Goal: Task Accomplishment & Management: Manage account settings

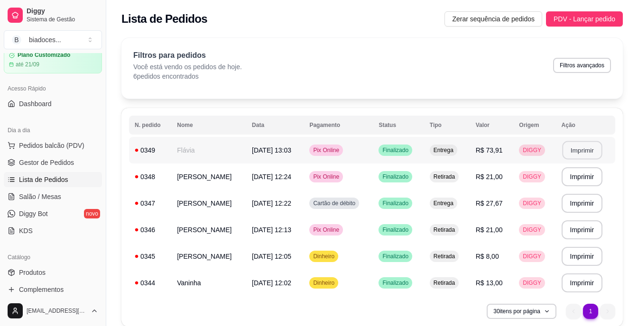
click at [575, 148] on button "Imprimir" at bounding box center [582, 150] width 40 height 18
click at [591, 147] on button "Imprimir" at bounding box center [581, 150] width 41 height 19
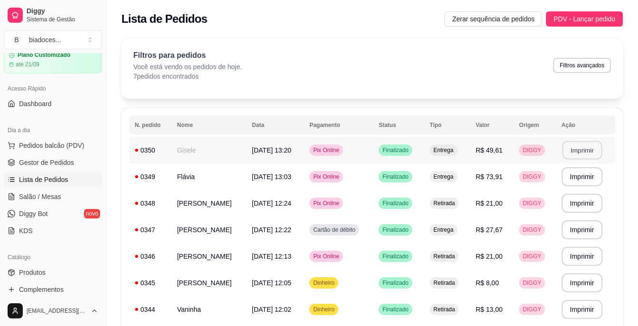
click at [579, 144] on button "Imprimir" at bounding box center [582, 150] width 40 height 18
click at [586, 150] on button "Imprimir" at bounding box center [581, 150] width 41 height 19
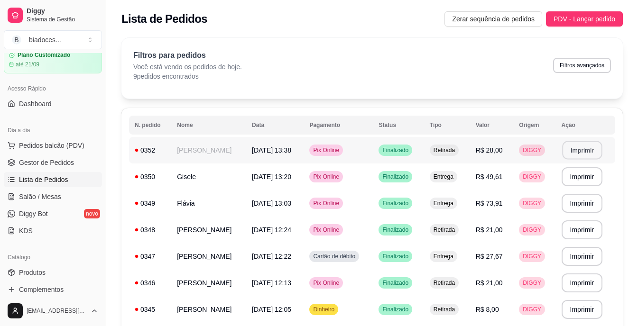
click at [578, 152] on button "Imprimir" at bounding box center [582, 150] width 40 height 18
click at [27, 274] on span "Produtos" at bounding box center [32, 272] width 27 height 9
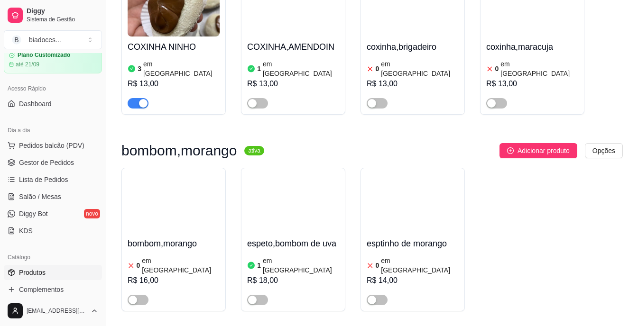
scroll to position [910, 0]
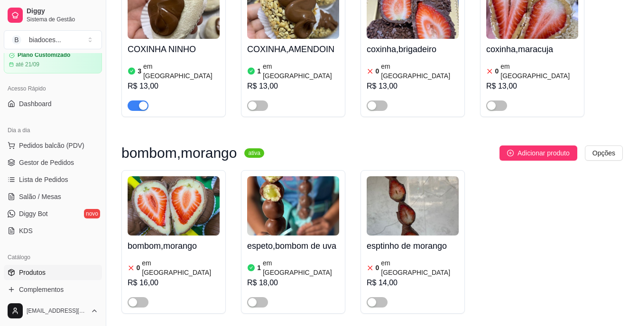
click at [209, 62] on div "3 em [GEOGRAPHIC_DATA]" at bounding box center [174, 71] width 92 height 19
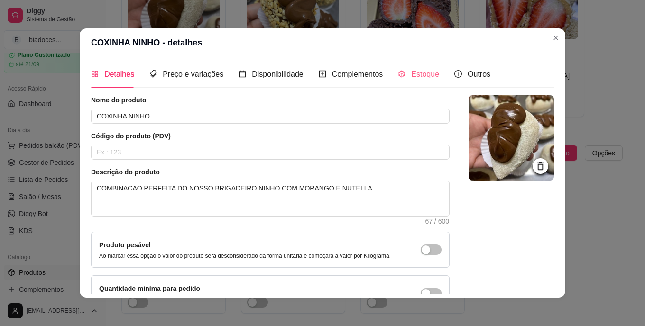
click at [418, 67] on div "Estoque" at bounding box center [418, 74] width 41 height 27
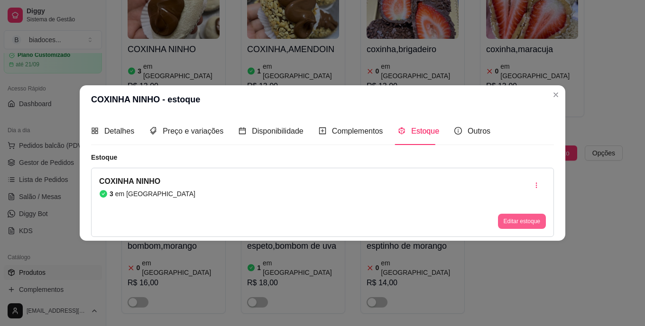
click at [520, 220] on button "Editar estoque" at bounding box center [522, 221] width 48 height 15
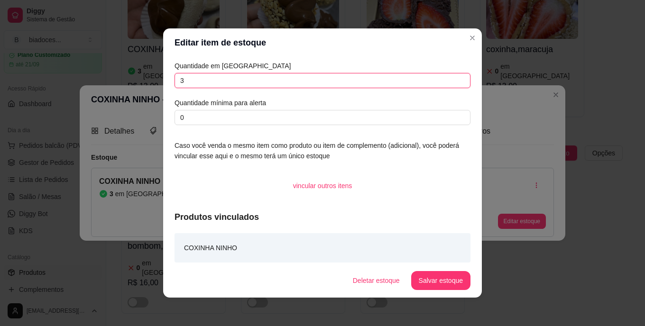
click at [326, 84] on input "3" at bounding box center [322, 80] width 296 height 15
type input "1"
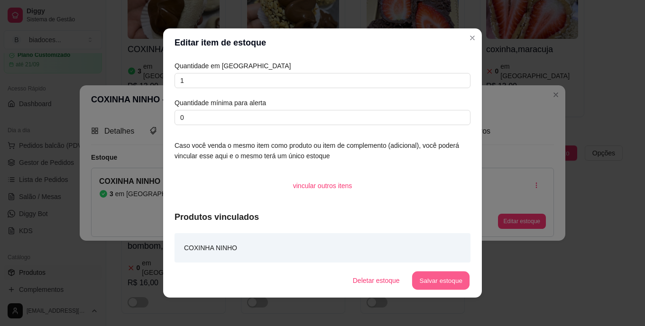
click at [421, 272] on button "Salvar estoque" at bounding box center [440, 281] width 58 height 18
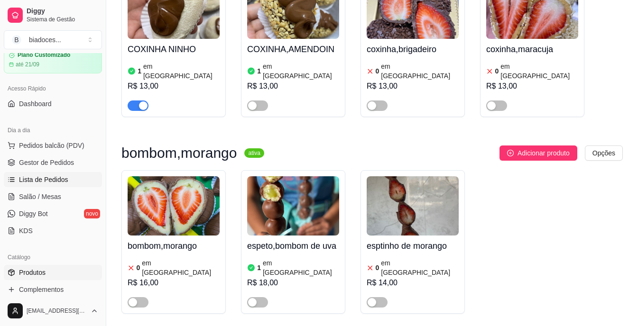
click at [37, 181] on span "Lista de Pedidos" at bounding box center [43, 179] width 49 height 9
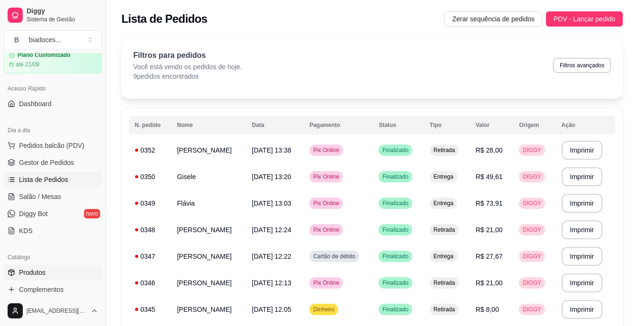
click at [34, 273] on span "Produtos" at bounding box center [32, 272] width 27 height 9
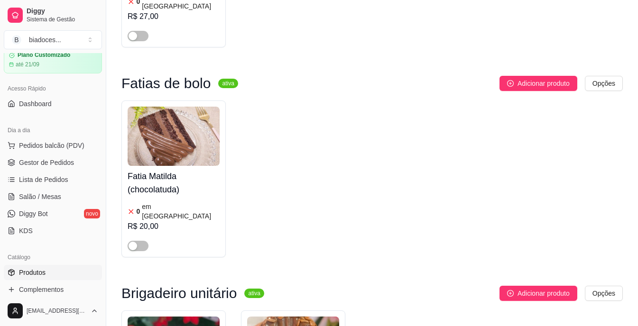
scroll to position [3565, 0]
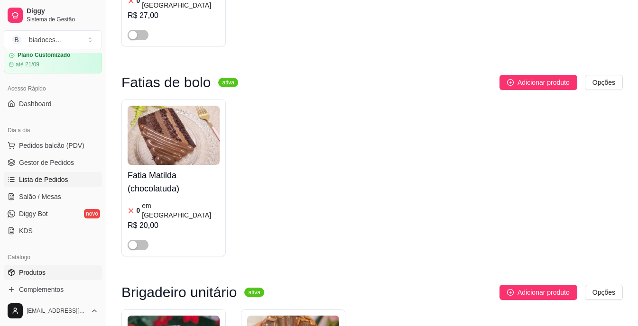
click at [42, 183] on span "Lista de Pedidos" at bounding box center [43, 179] width 49 height 9
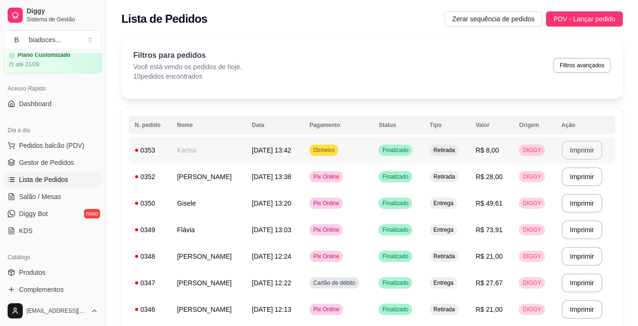
click at [574, 144] on button "Imprimir" at bounding box center [581, 150] width 41 height 19
click at [27, 271] on span "Produtos" at bounding box center [32, 272] width 27 height 9
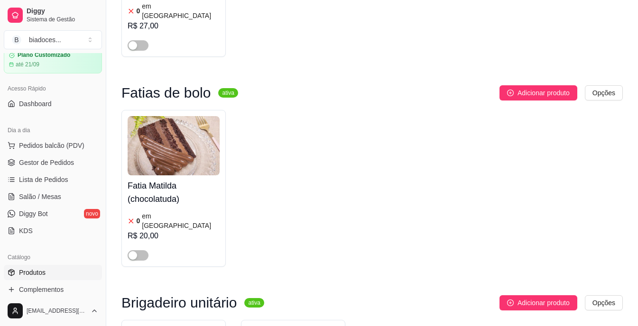
scroll to position [3573, 0]
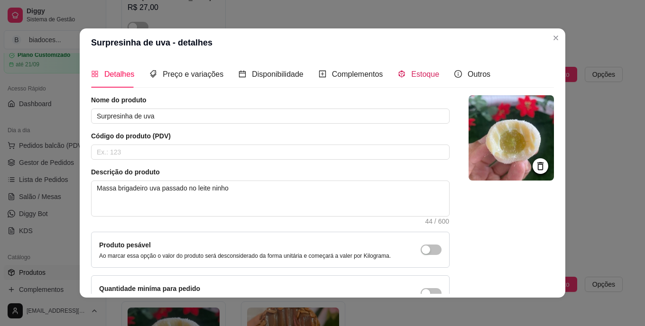
click at [411, 71] on span "Estoque" at bounding box center [425, 74] width 28 height 8
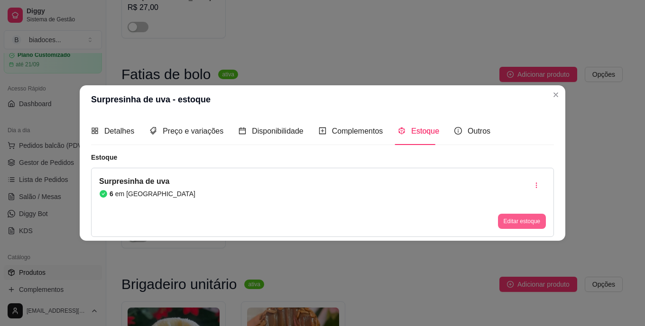
click at [522, 223] on button "Editar estoque" at bounding box center [522, 221] width 48 height 15
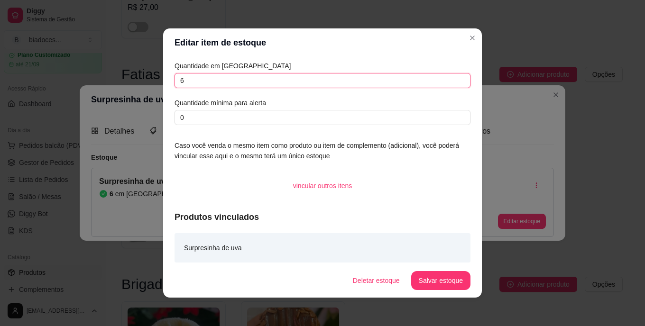
click at [261, 78] on input "6" at bounding box center [322, 80] width 296 height 15
type input "4"
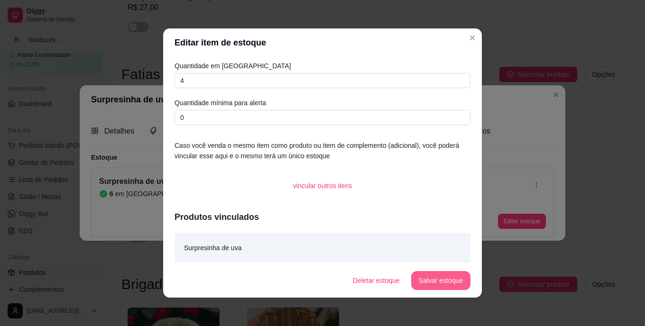
click at [430, 284] on button "Salvar estoque" at bounding box center [440, 280] width 59 height 19
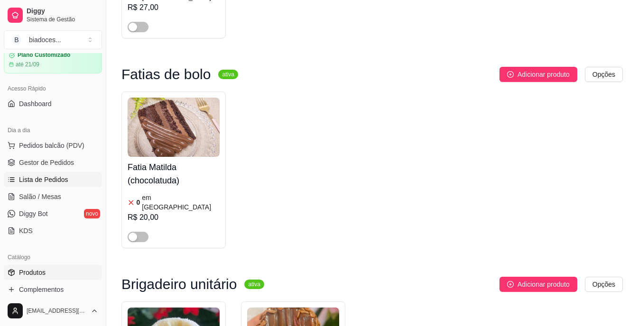
click at [33, 179] on span "Lista de Pedidos" at bounding box center [43, 179] width 49 height 9
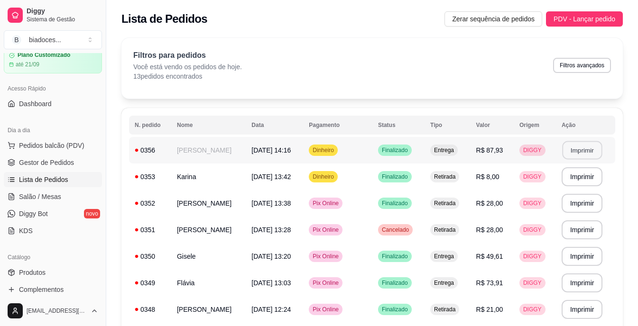
click at [569, 150] on button "Imprimir" at bounding box center [582, 150] width 40 height 18
click at [593, 154] on button "Imprimir" at bounding box center [582, 150] width 40 height 18
click at [590, 151] on button "Imprimir" at bounding box center [581, 150] width 41 height 19
click at [589, 149] on button "Imprimir" at bounding box center [581, 150] width 41 height 19
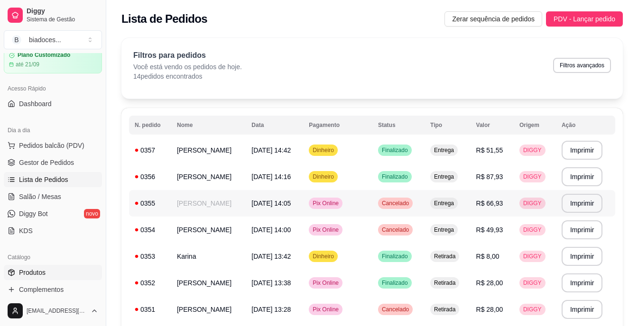
click at [37, 271] on span "Produtos" at bounding box center [32, 272] width 27 height 9
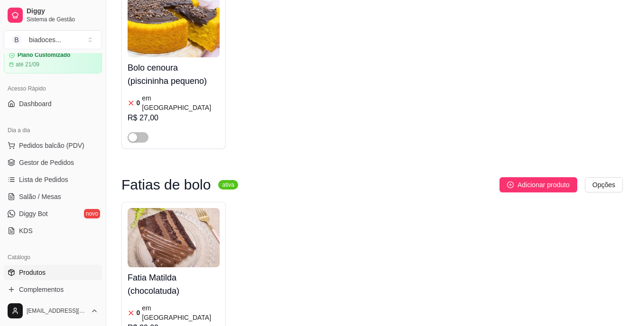
scroll to position [3573, 0]
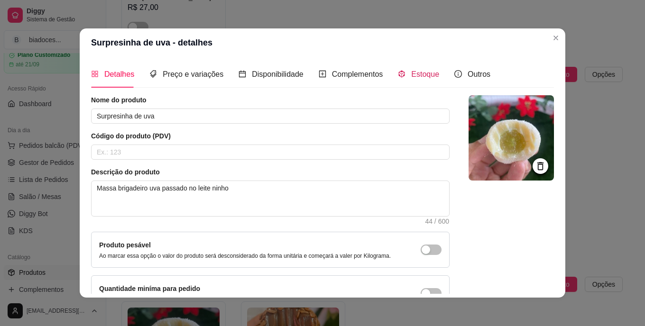
click at [406, 80] on div "Estoque" at bounding box center [418, 74] width 41 height 12
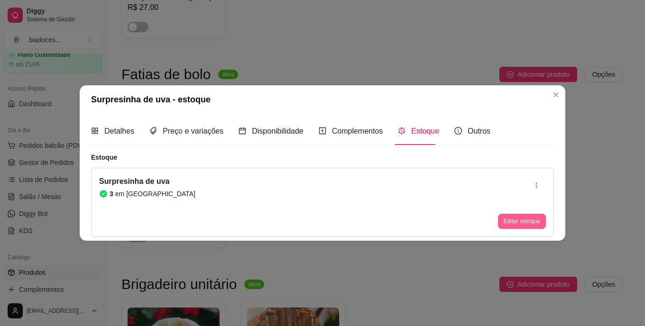
click at [512, 219] on button "Editar estoque" at bounding box center [522, 221] width 48 height 15
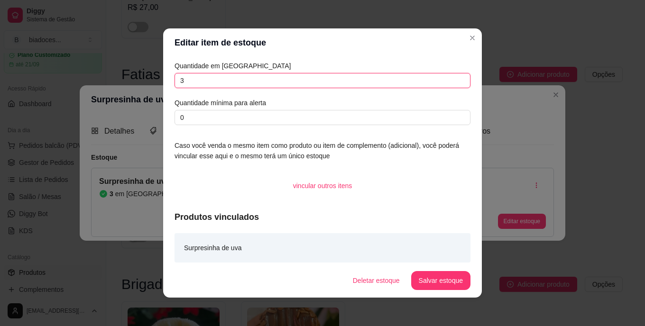
click at [358, 82] on input "3" at bounding box center [322, 80] width 296 height 15
type input "0"
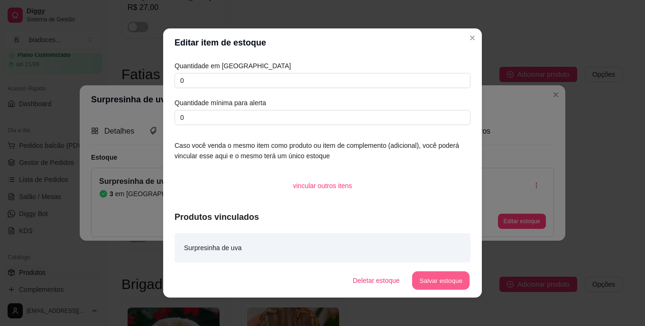
click at [435, 276] on button "Salvar estoque" at bounding box center [440, 281] width 58 height 18
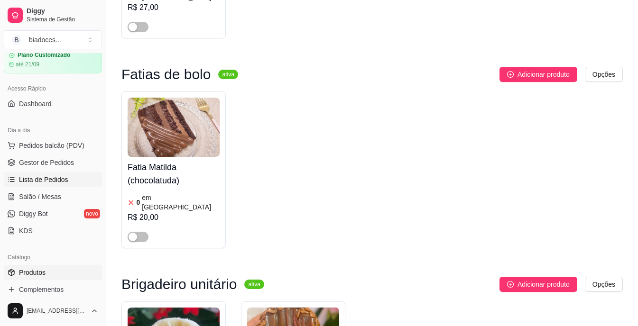
click at [45, 177] on span "Lista de Pedidos" at bounding box center [43, 179] width 49 height 9
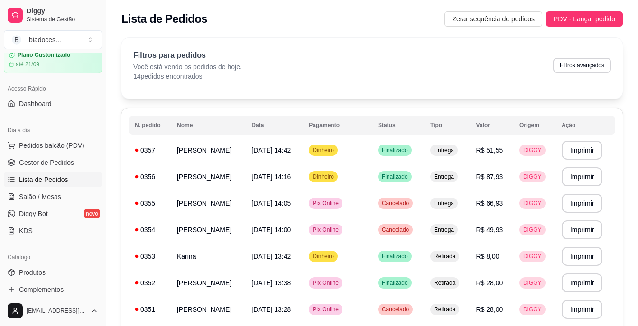
click at [36, 264] on div "Catálogo" at bounding box center [53, 257] width 98 height 15
click at [34, 270] on span "Produtos" at bounding box center [32, 272] width 27 height 9
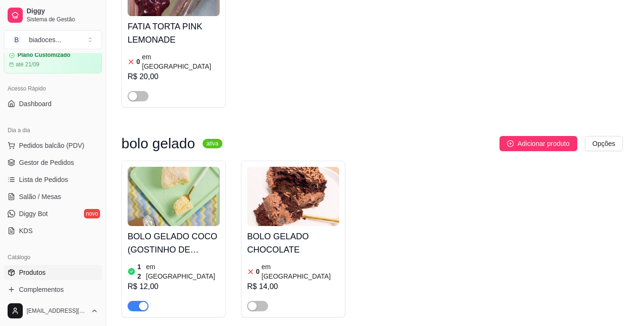
scroll to position [512, 0]
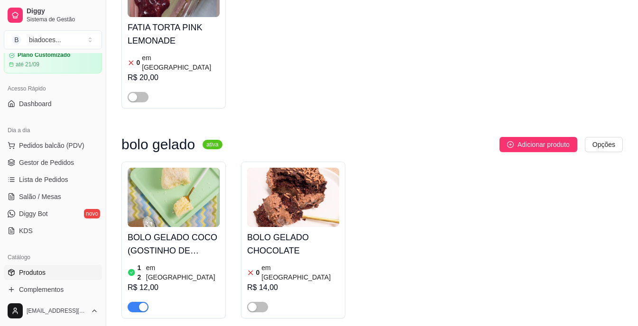
click at [174, 231] on h4 "BOLO GELADO COCO (GOSTINHO DE INFANCIA)" at bounding box center [174, 244] width 92 height 27
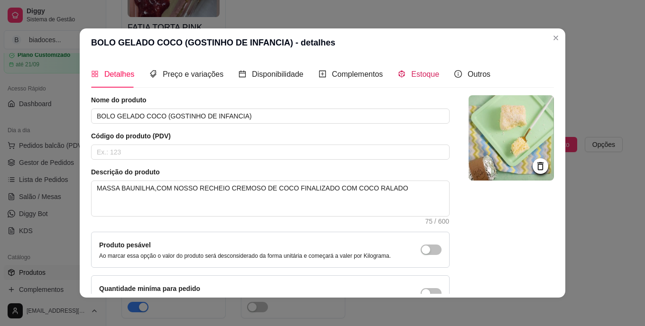
click at [420, 76] on span "Estoque" at bounding box center [425, 74] width 28 height 8
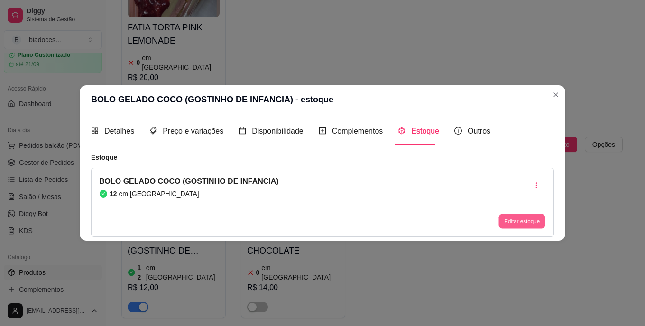
click at [528, 217] on button "Editar estoque" at bounding box center [521, 221] width 46 height 15
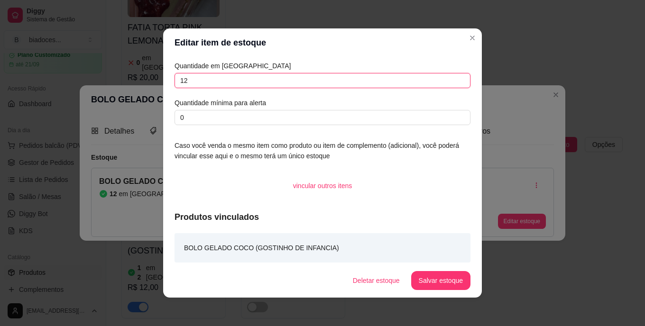
click at [259, 86] on input "12" at bounding box center [322, 80] width 296 height 15
type input "10"
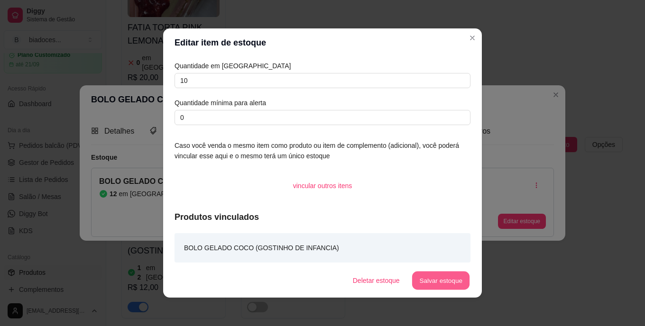
click at [448, 278] on button "Salvar estoque" at bounding box center [440, 281] width 58 height 18
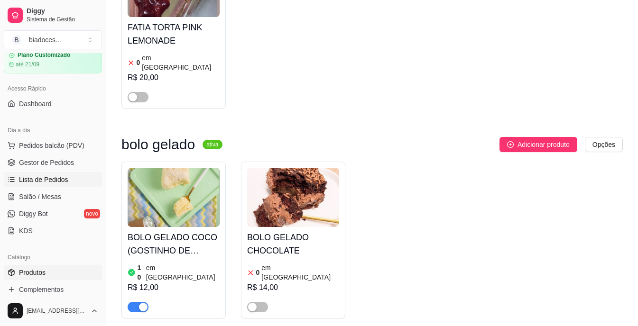
click at [43, 173] on link "Lista de Pedidos" at bounding box center [53, 179] width 98 height 15
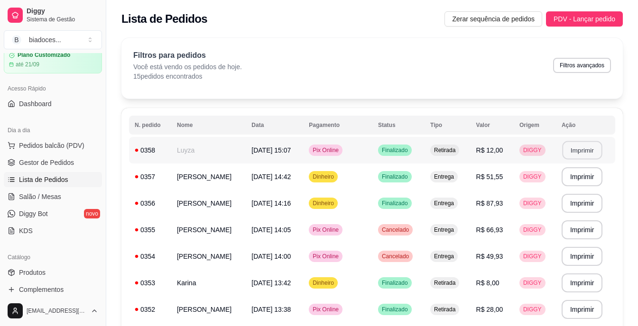
click at [572, 151] on button "Imprimir" at bounding box center [582, 150] width 40 height 18
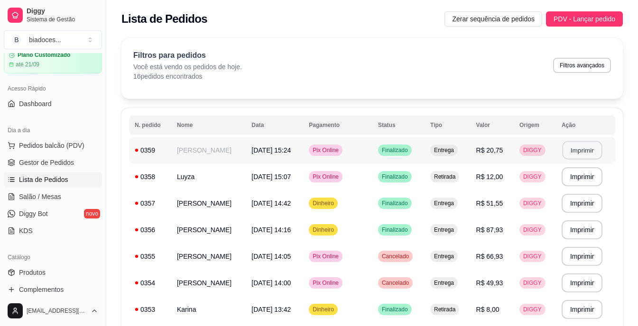
click at [577, 148] on button "Imprimir" at bounding box center [582, 150] width 40 height 18
click at [586, 142] on button "Imprimir" at bounding box center [582, 150] width 40 height 18
click at [303, 145] on td "[DATE] 15:24" at bounding box center [274, 150] width 57 height 27
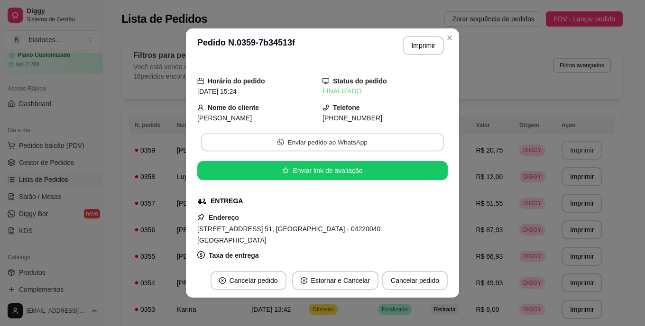
click at [317, 143] on button "Enviar pedido ao WhatsApp" at bounding box center [322, 142] width 243 height 18
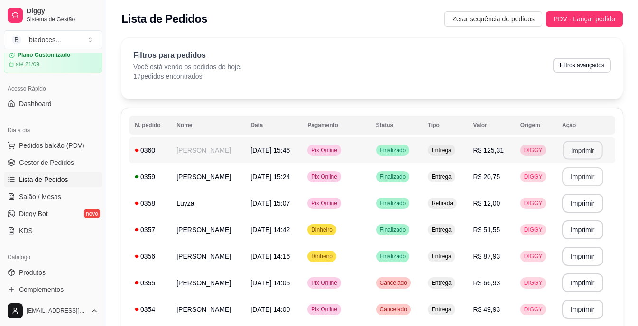
click at [578, 152] on button "Imprimir" at bounding box center [582, 150] width 40 height 18
click at [88, 269] on link "Produtos" at bounding box center [53, 272] width 98 height 15
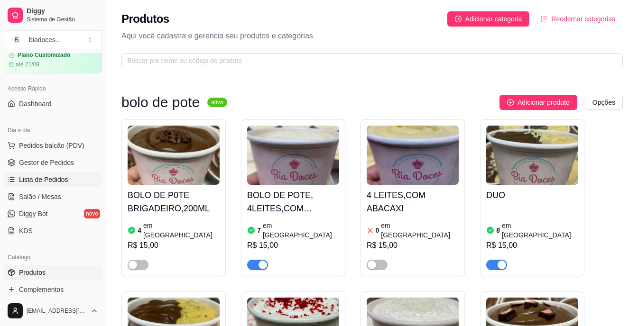
click at [44, 179] on span "Lista de Pedidos" at bounding box center [43, 179] width 49 height 9
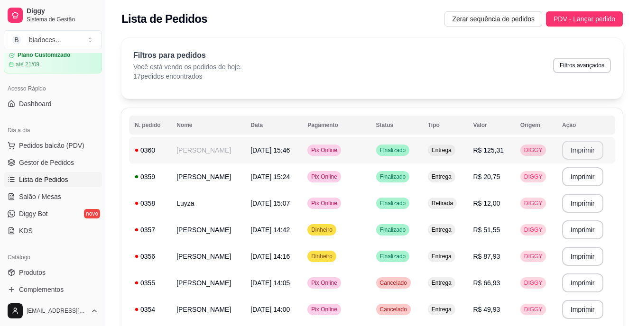
click at [575, 153] on button "Imprimir" at bounding box center [582, 150] width 41 height 19
click at [20, 267] on link "Produtos" at bounding box center [53, 272] width 98 height 15
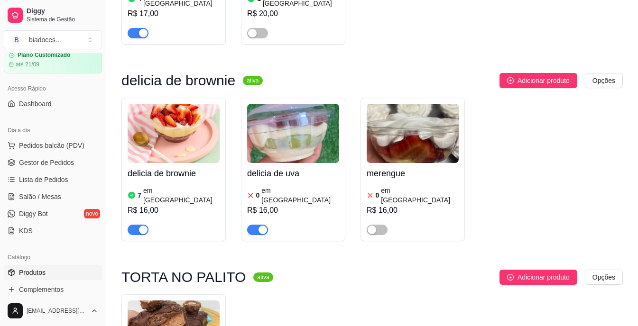
scroll to position [1574, 0]
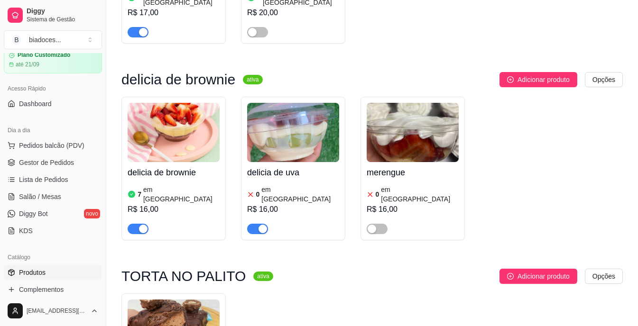
click at [193, 183] on div "7 em estoque R$ 16,00" at bounding box center [174, 208] width 92 height 51
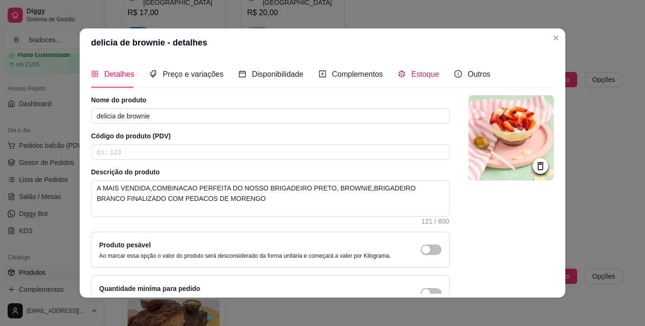
click at [428, 78] on span "Estoque" at bounding box center [425, 74] width 28 height 8
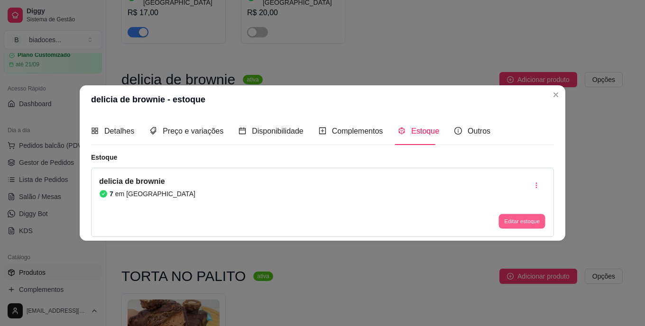
click at [518, 219] on button "Editar estoque" at bounding box center [521, 221] width 46 height 15
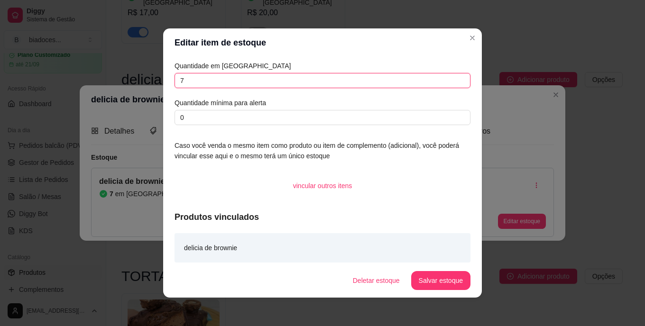
click at [313, 85] on input "7" at bounding box center [322, 80] width 296 height 15
type input "5"
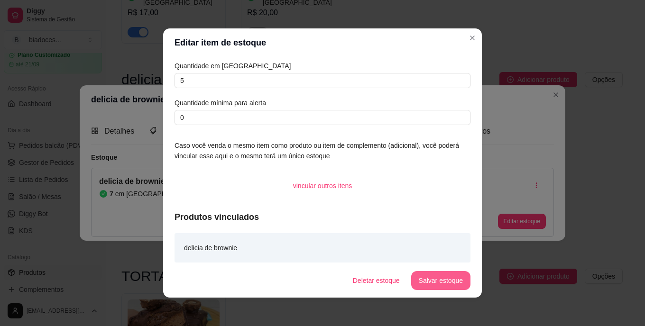
click at [427, 278] on button "Salvar estoque" at bounding box center [440, 280] width 59 height 19
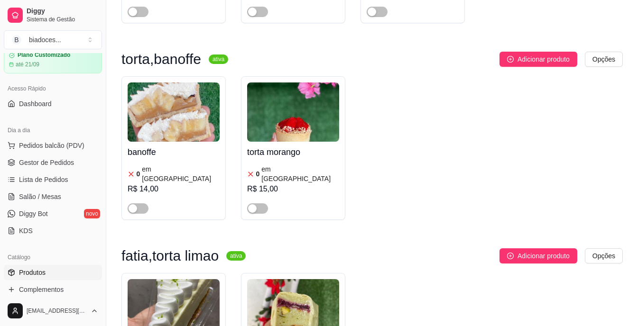
scroll to position [1203, 0]
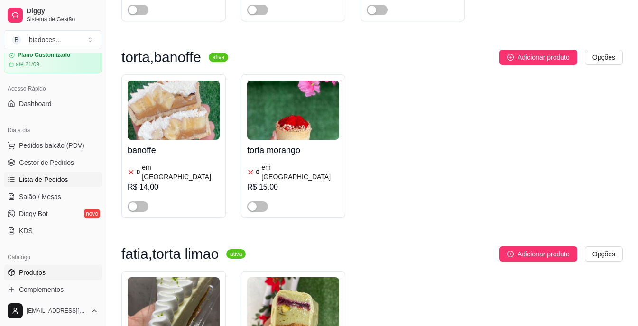
click at [43, 175] on span "Lista de Pedidos" at bounding box center [43, 179] width 49 height 9
